Goal: Task Accomplishment & Management: Manage account settings

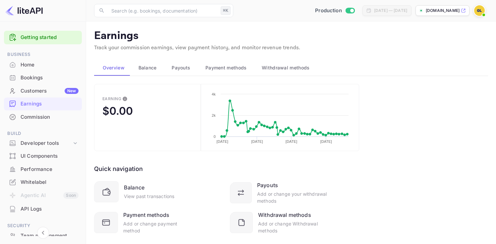
click at [150, 68] on span "Balance" at bounding box center [147, 68] width 18 height 8
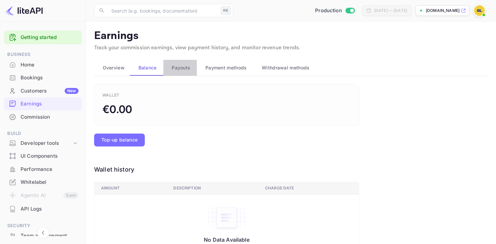
click at [180, 70] on span "Payouts" at bounding box center [181, 68] width 19 height 8
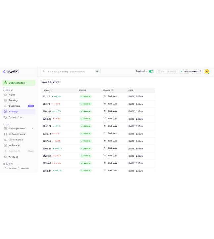
scroll to position [190, 0]
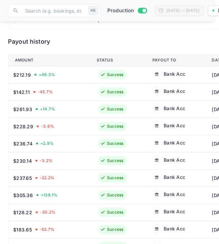
click at [130, 37] on div "Payout history" at bounding box center [140, 41] width 265 height 9
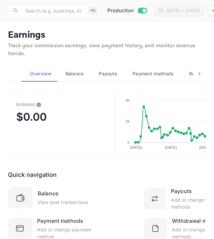
click at [109, 72] on span "Payouts" at bounding box center [108, 74] width 19 height 8
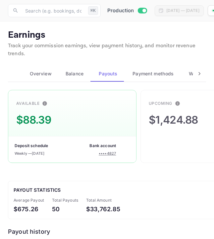
scroll to position [29, 0]
